Goal: Transaction & Acquisition: Purchase product/service

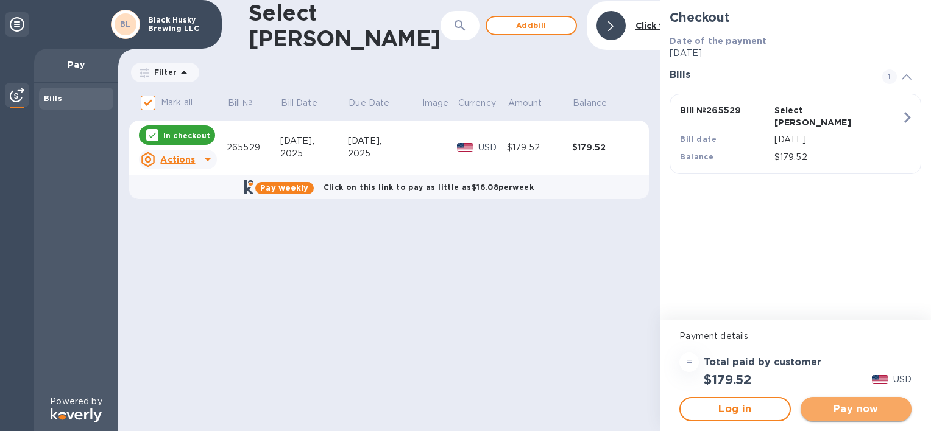
click at [849, 412] on span "Pay now" at bounding box center [855, 409] width 91 height 15
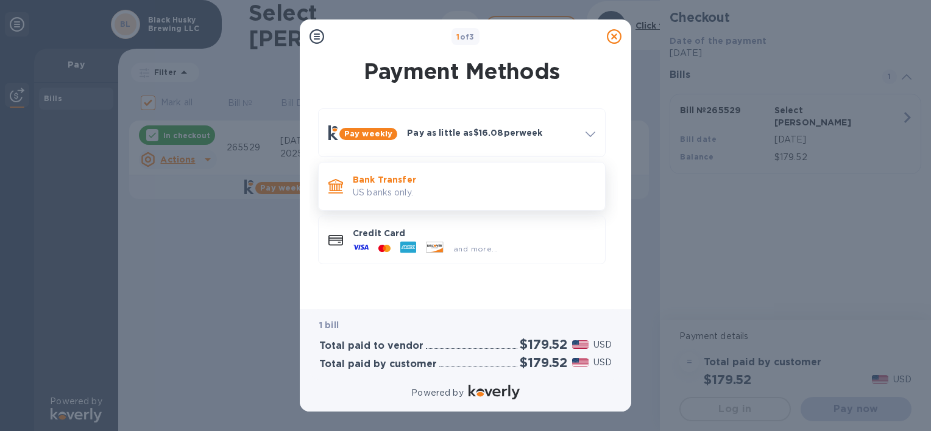
click at [496, 190] on p "US banks only." at bounding box center [474, 192] width 242 height 13
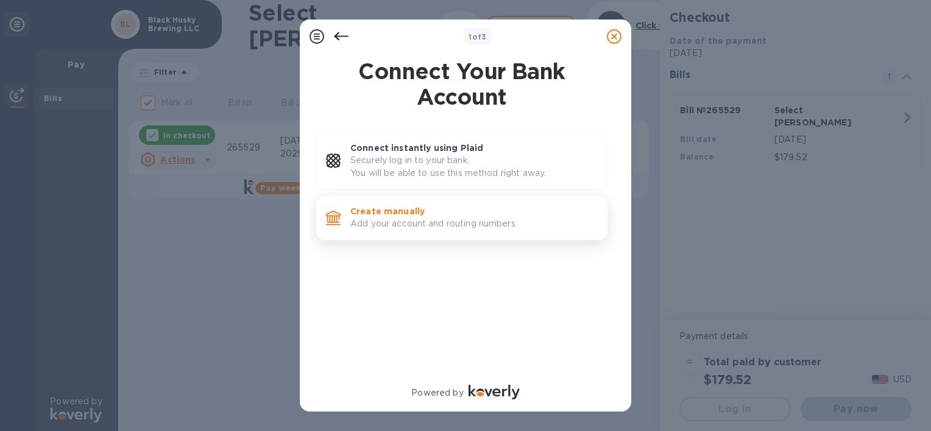
click at [456, 221] on p "Add your account and routing numbers." at bounding box center [473, 224] width 247 height 13
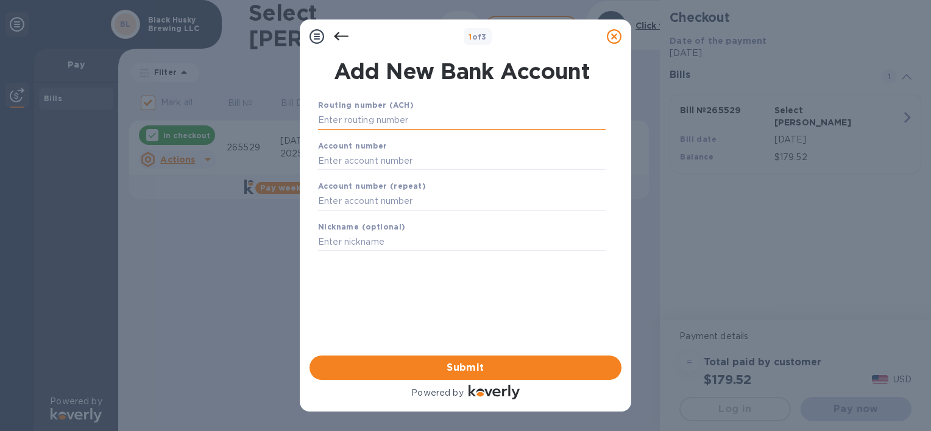
click at [459, 123] on input "text" at bounding box center [462, 120] width 288 height 18
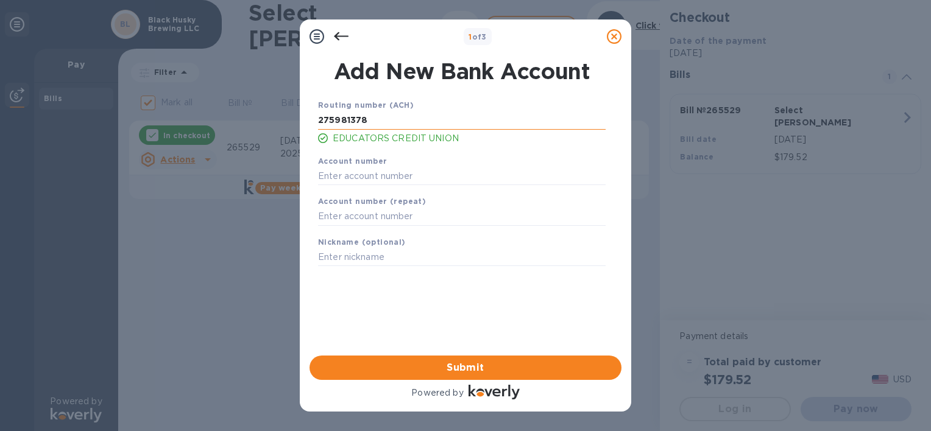
type input "275981378"
type input "08003224680"
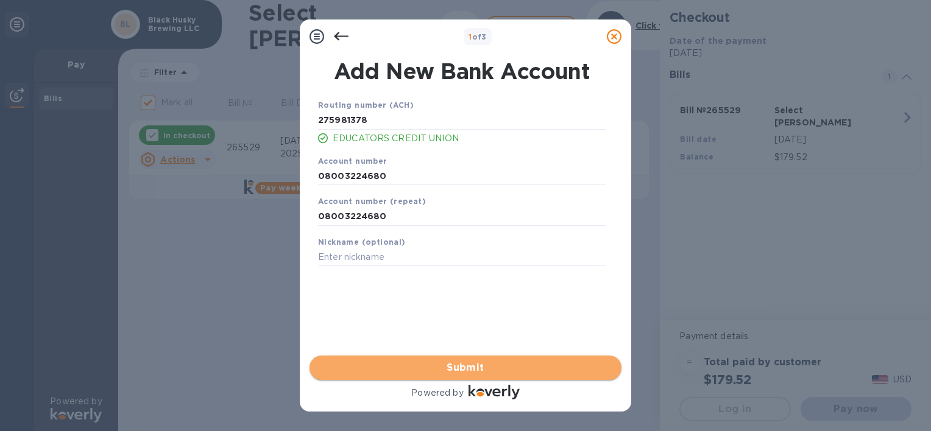
click at [453, 366] on span "Submit" at bounding box center [465, 368] width 292 height 15
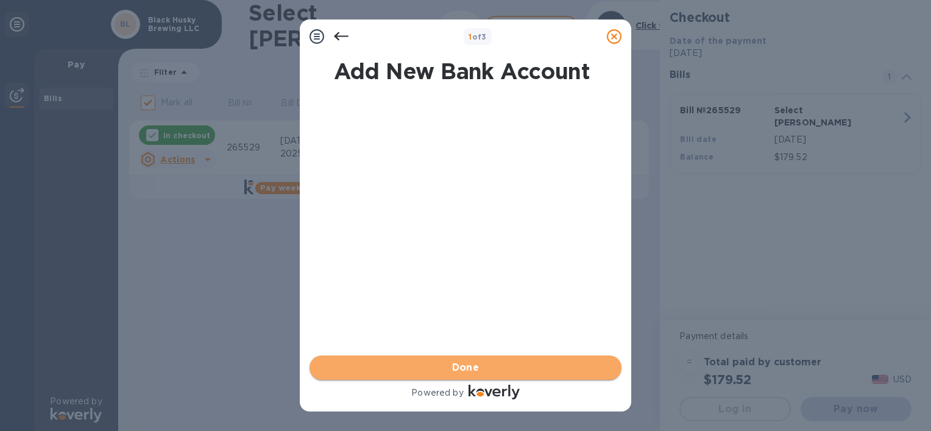
click at [453, 366] on span "Done" at bounding box center [465, 368] width 27 height 15
